Goal: Task Accomplishment & Management: Complete application form

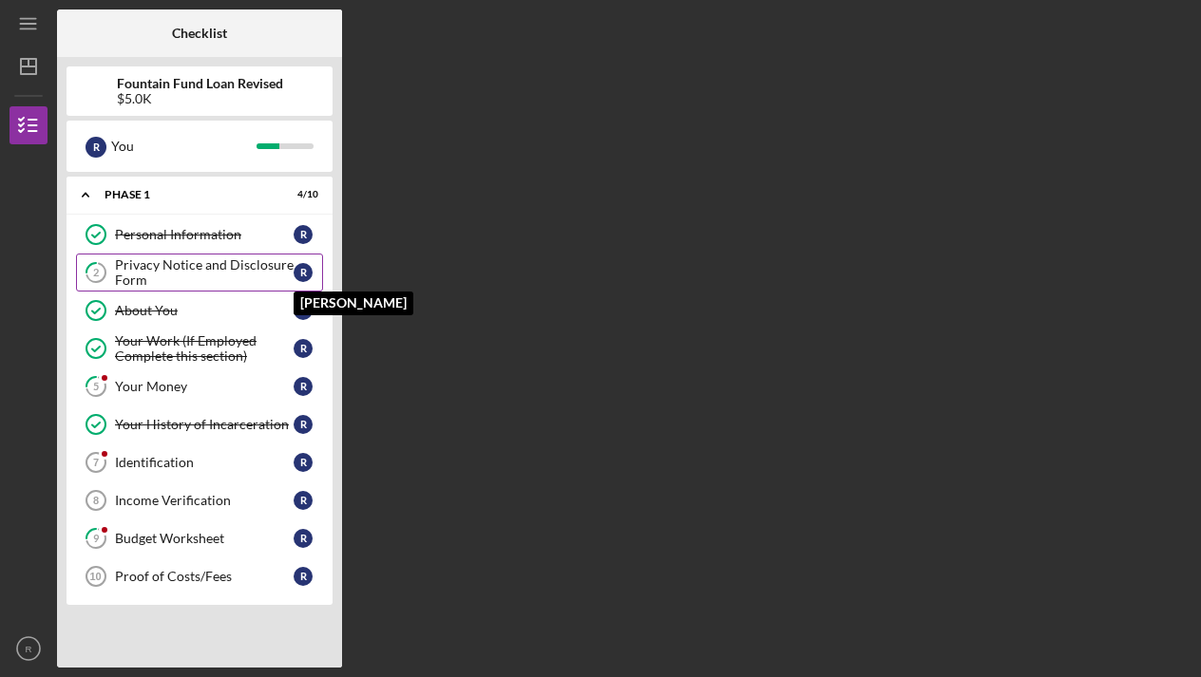
click at [297, 275] on div "R" at bounding box center [303, 272] width 19 height 19
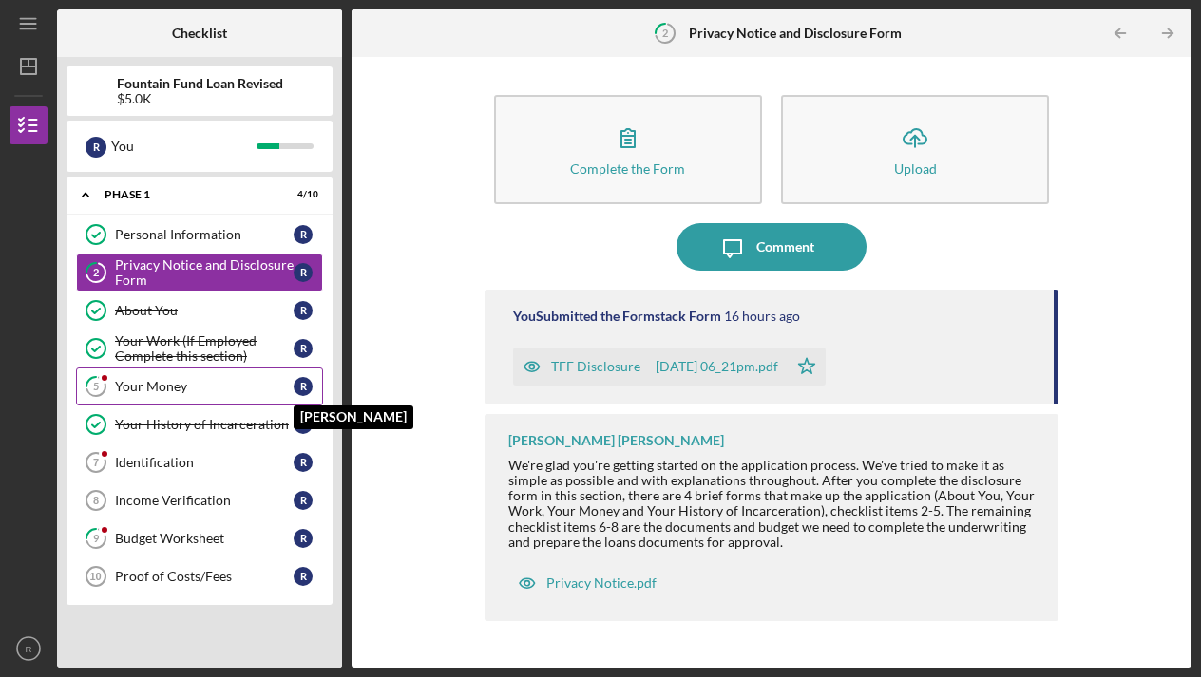
click at [310, 379] on div "R" at bounding box center [303, 386] width 19 height 19
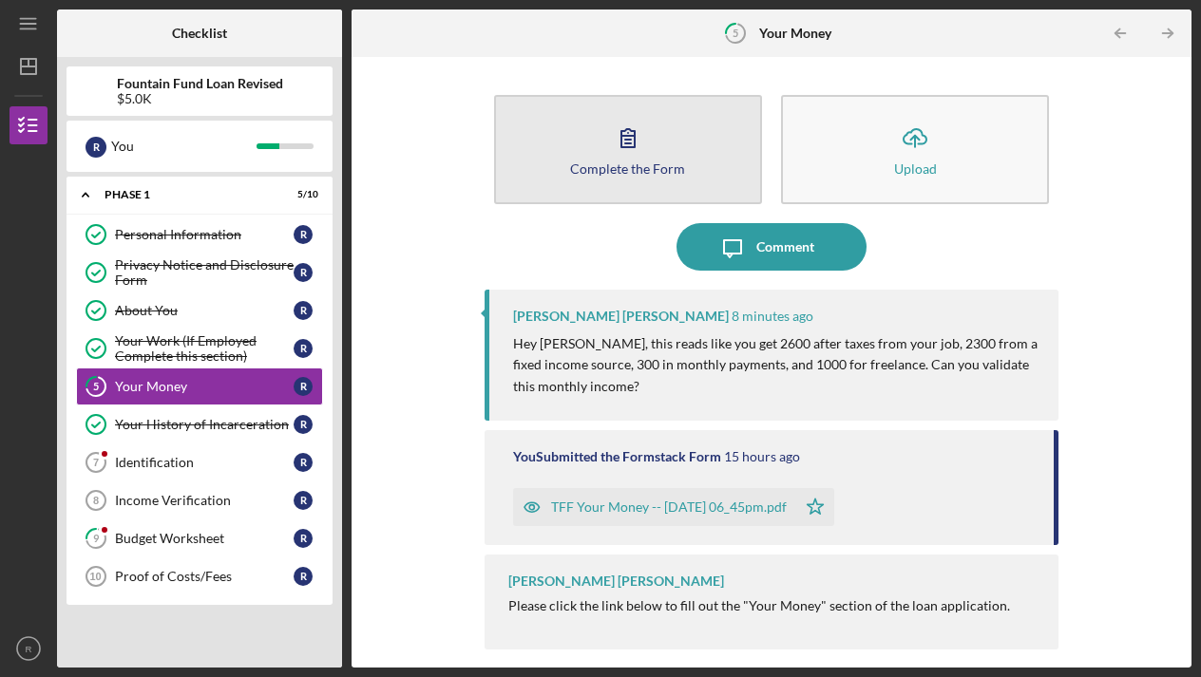
click at [644, 173] on div "Complete the Form" at bounding box center [627, 169] width 115 height 14
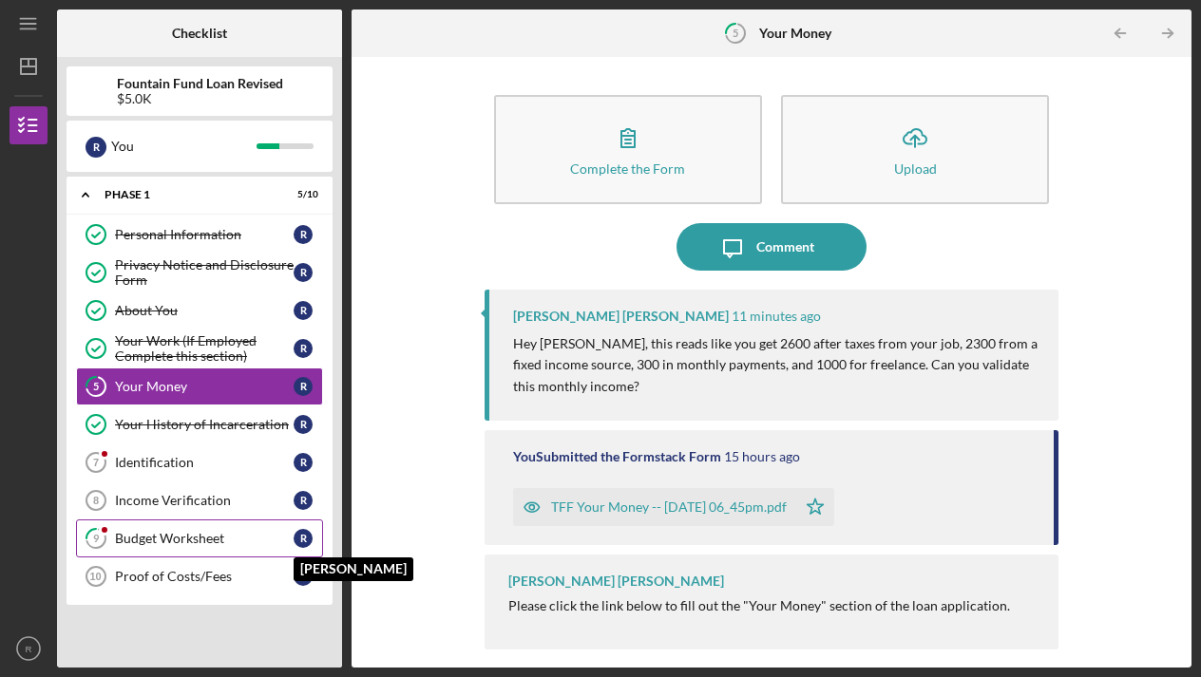
click at [305, 529] on div "R" at bounding box center [303, 538] width 19 height 19
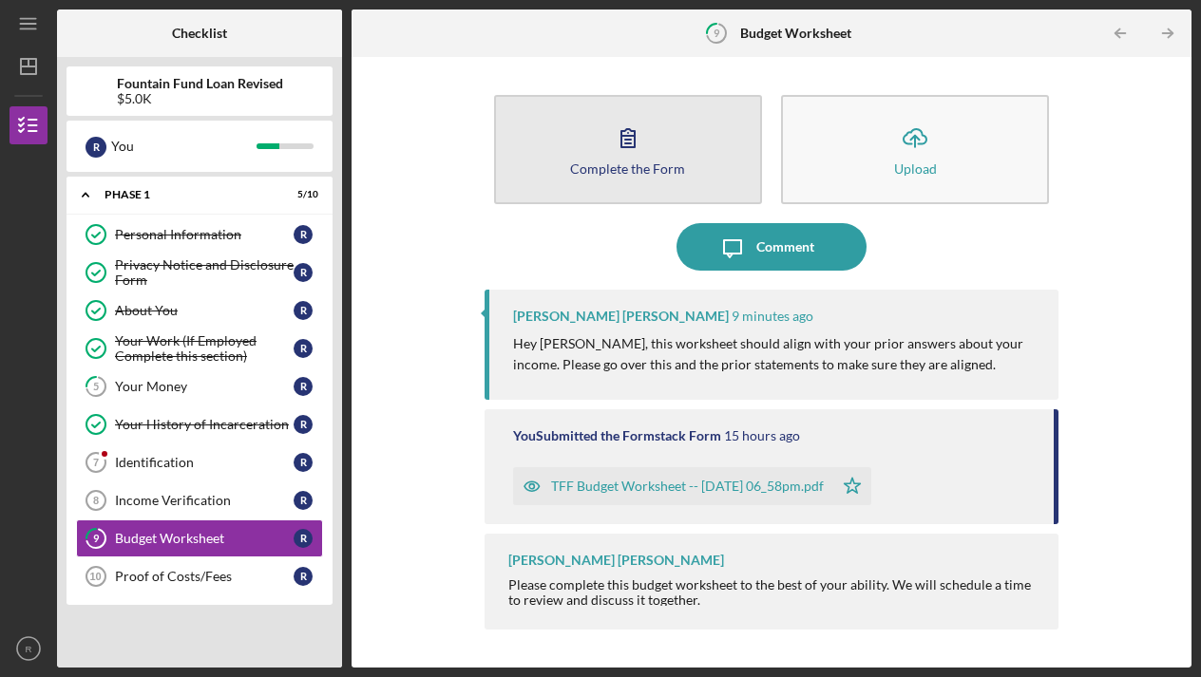
click at [644, 164] on div "Complete the Form" at bounding box center [627, 169] width 115 height 14
